Goal: Obtain resource: Obtain resource

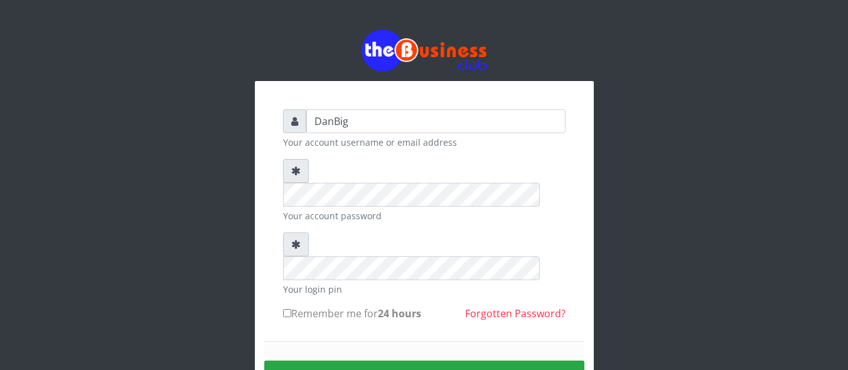
type input "DanBig"
click at [453, 360] on button "Sign in" at bounding box center [424, 376] width 320 height 32
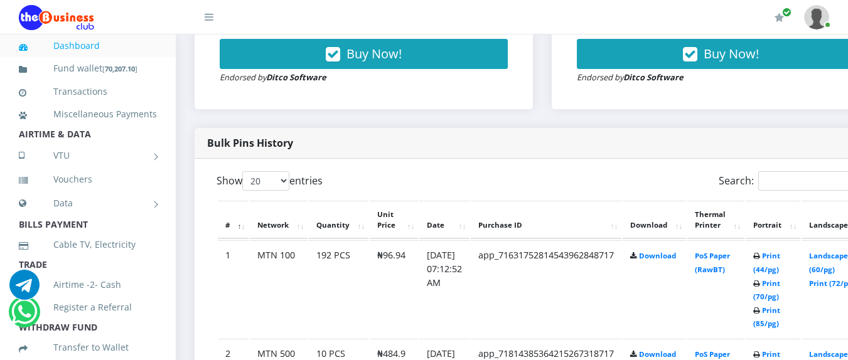
scroll to position [578, 0]
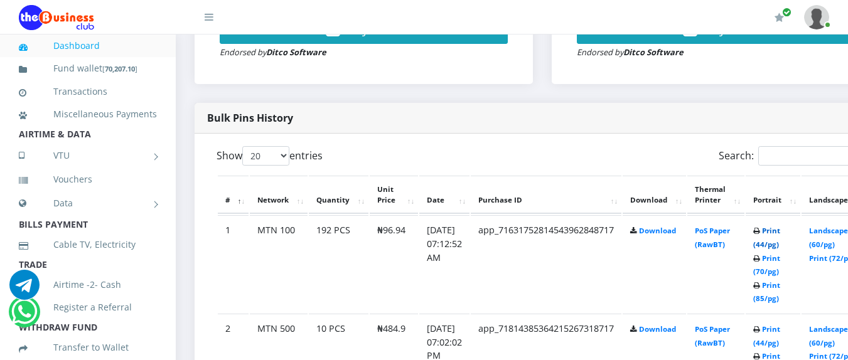
click at [780, 248] on link "Print (44/pg)" at bounding box center [766, 237] width 27 height 23
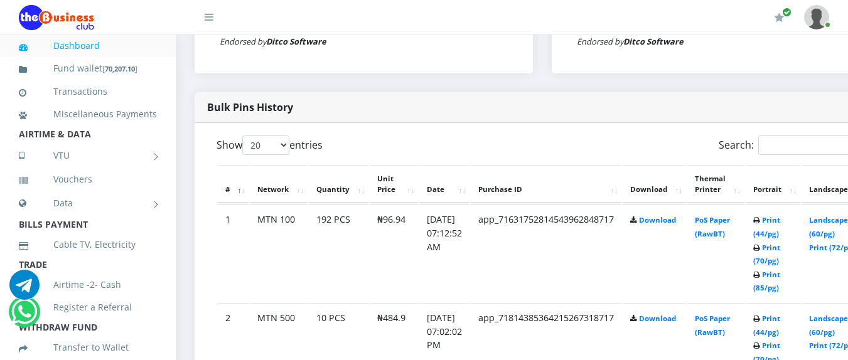
scroll to position [578, 0]
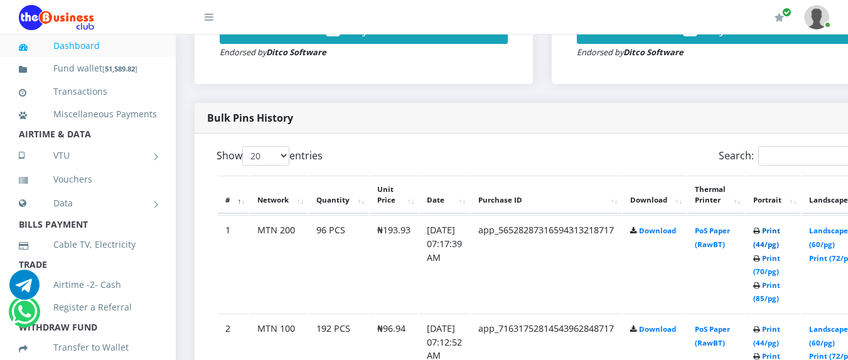
click at [780, 248] on link "Print (44/pg)" at bounding box center [766, 237] width 27 height 23
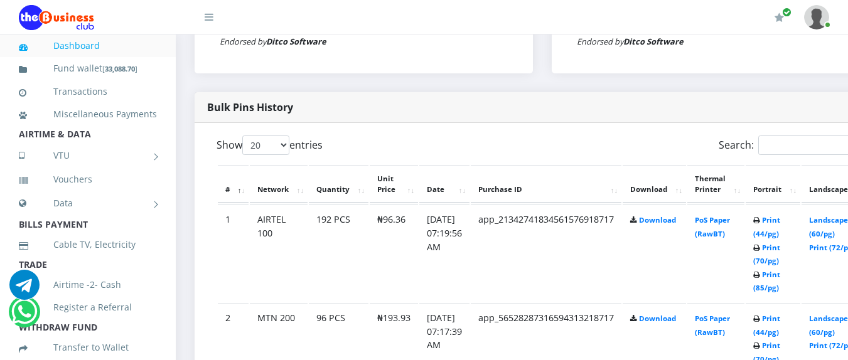
scroll to position [578, 0]
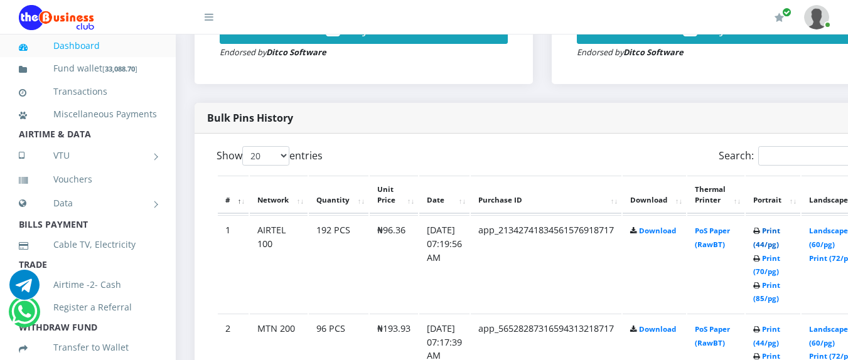
click at [778, 245] on link "Print (44/pg)" at bounding box center [766, 237] width 27 height 23
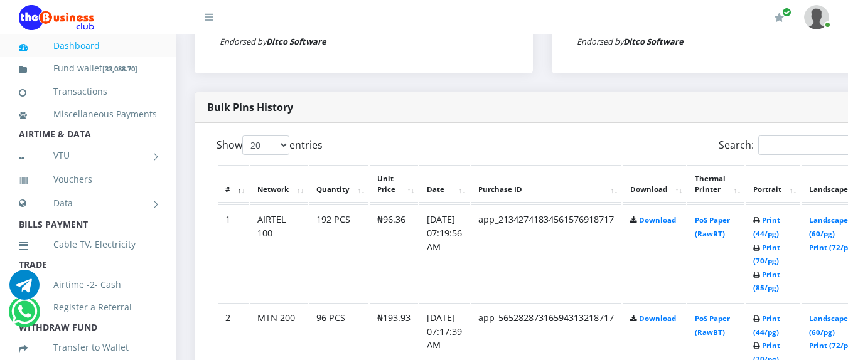
scroll to position [578, 0]
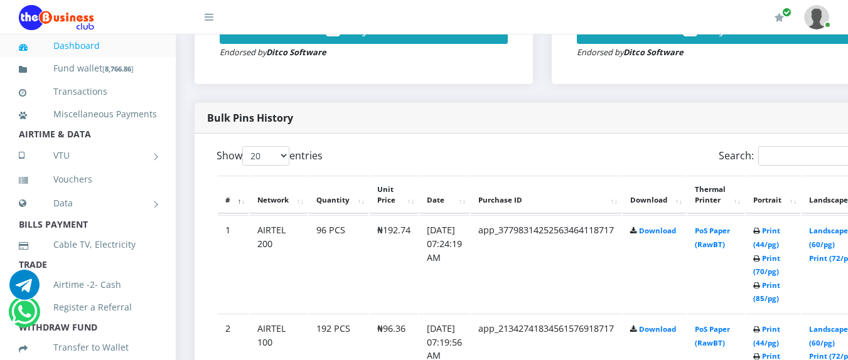
click at [542, 261] on td "app_37798314252563464118717" at bounding box center [546, 263] width 151 height 97
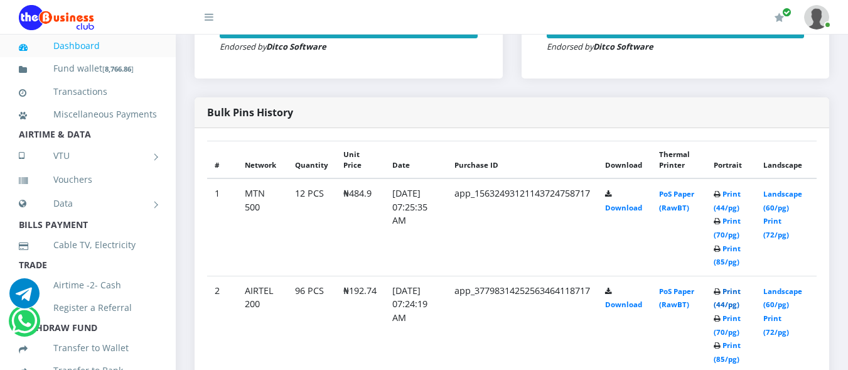
scroll to position [653, 0]
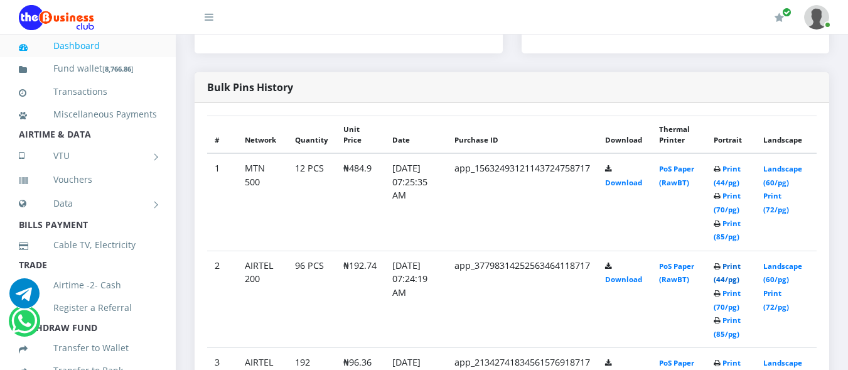
click at [725, 261] on link "Print (44/pg)" at bounding box center [727, 272] width 27 height 23
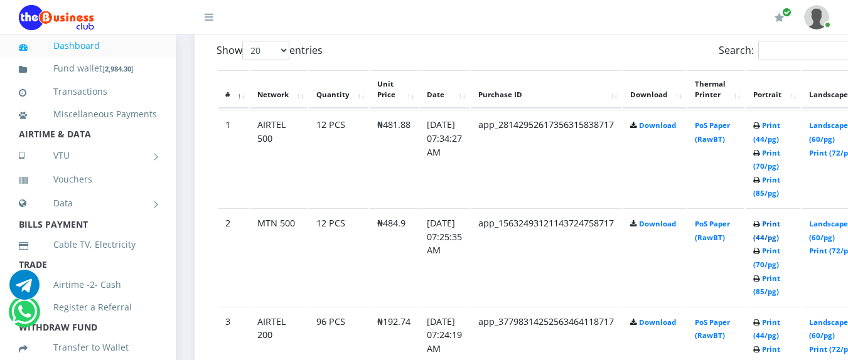
click at [780, 239] on link "Print (44/pg)" at bounding box center [766, 230] width 27 height 23
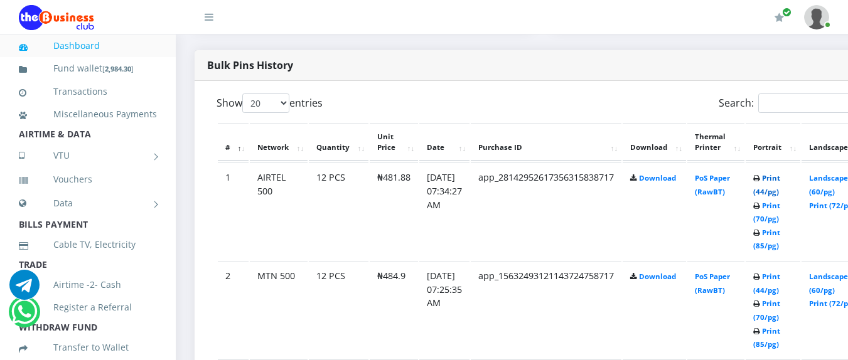
click at [780, 196] on link "Print (44/pg)" at bounding box center [766, 184] width 27 height 23
click at [780, 192] on link "Print (44/pg)" at bounding box center [766, 184] width 27 height 23
click at [778, 195] on link "Print (44/pg)" at bounding box center [766, 184] width 27 height 23
